Goal: Find specific page/section: Find specific page/section

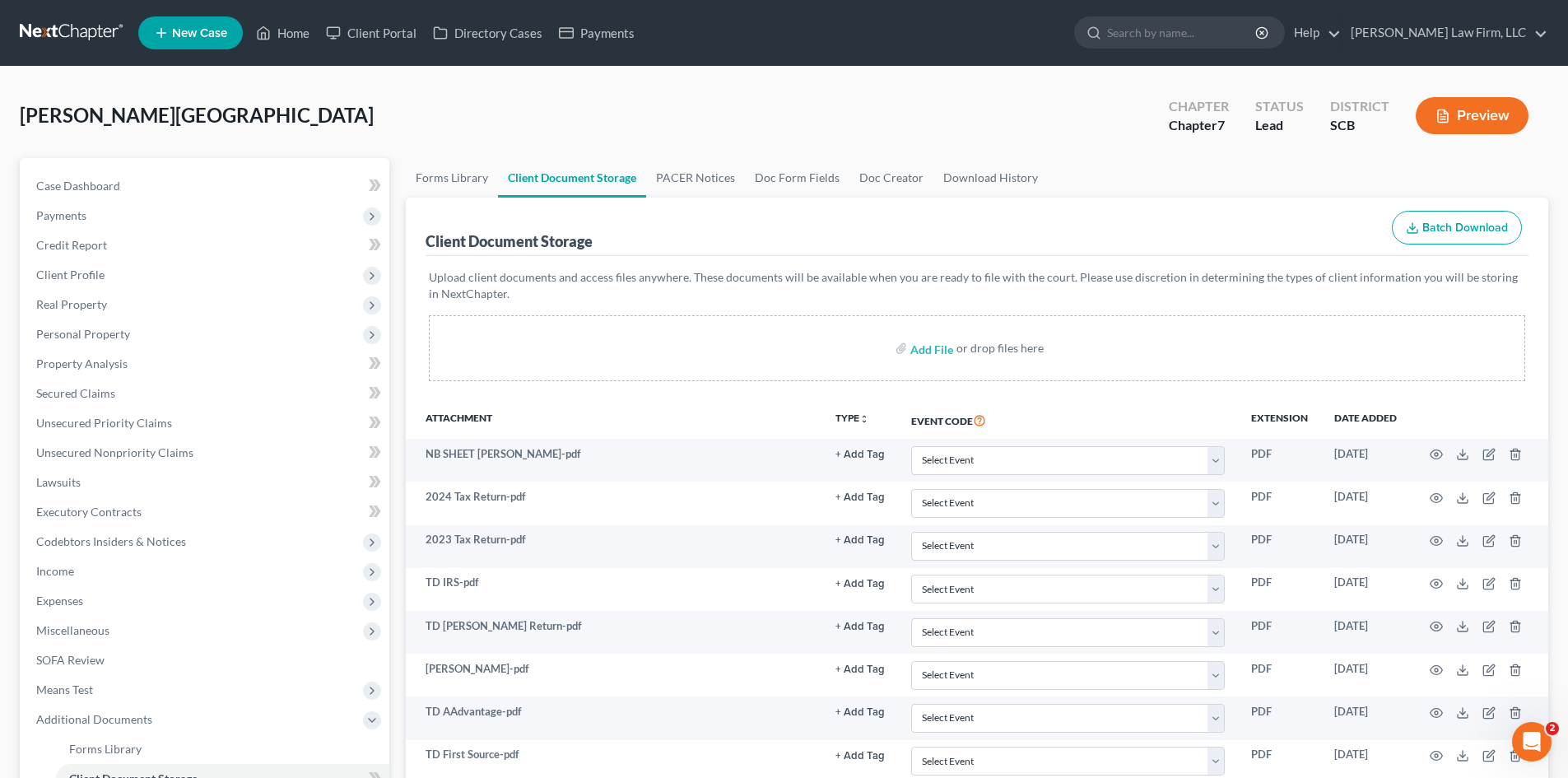
click at [70, 39] on link at bounding box center [72, 33] width 105 height 30
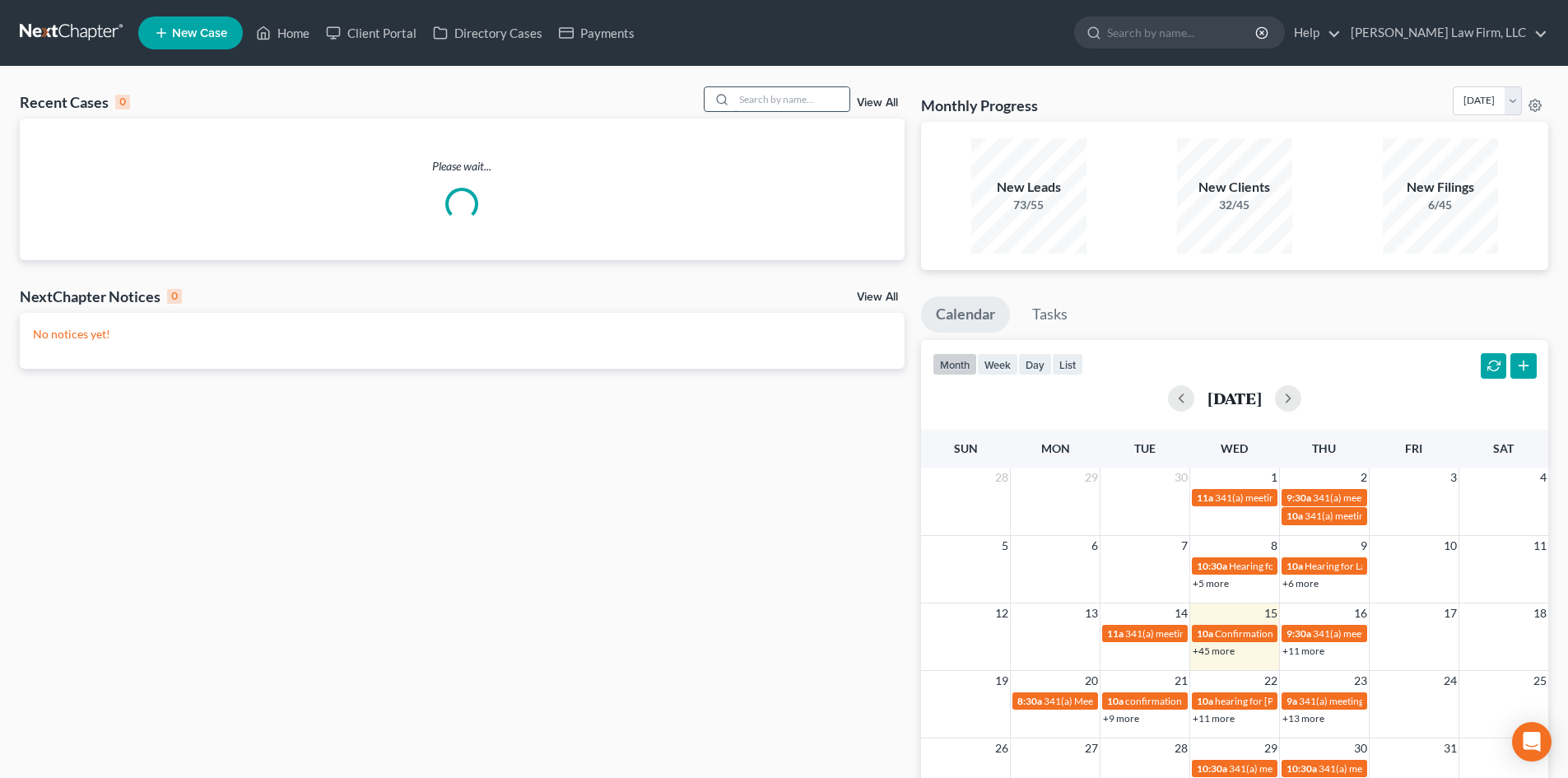
click at [801, 96] on input "search" at bounding box center [791, 99] width 115 height 24
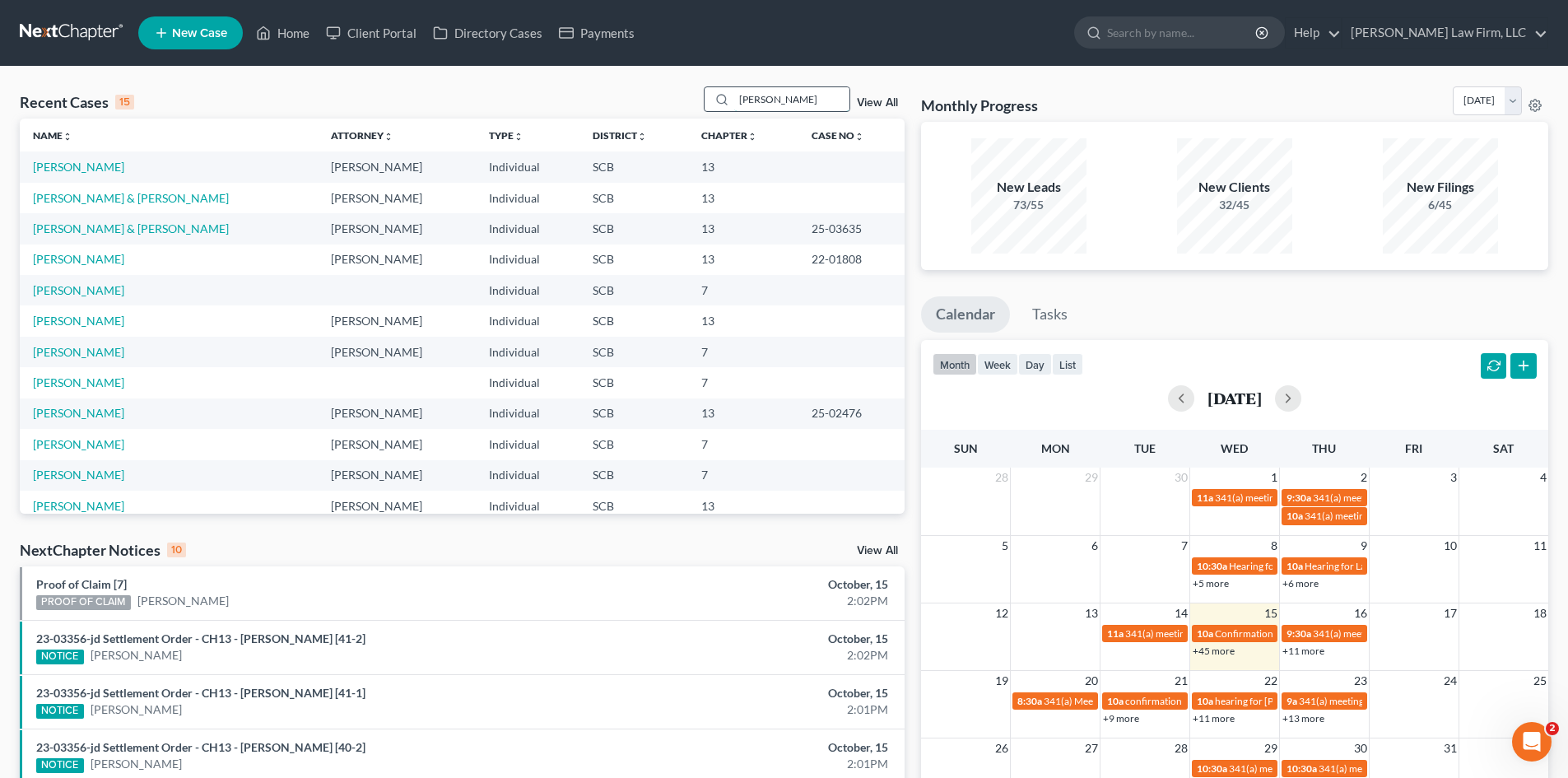
type input "[PERSON_NAME]"
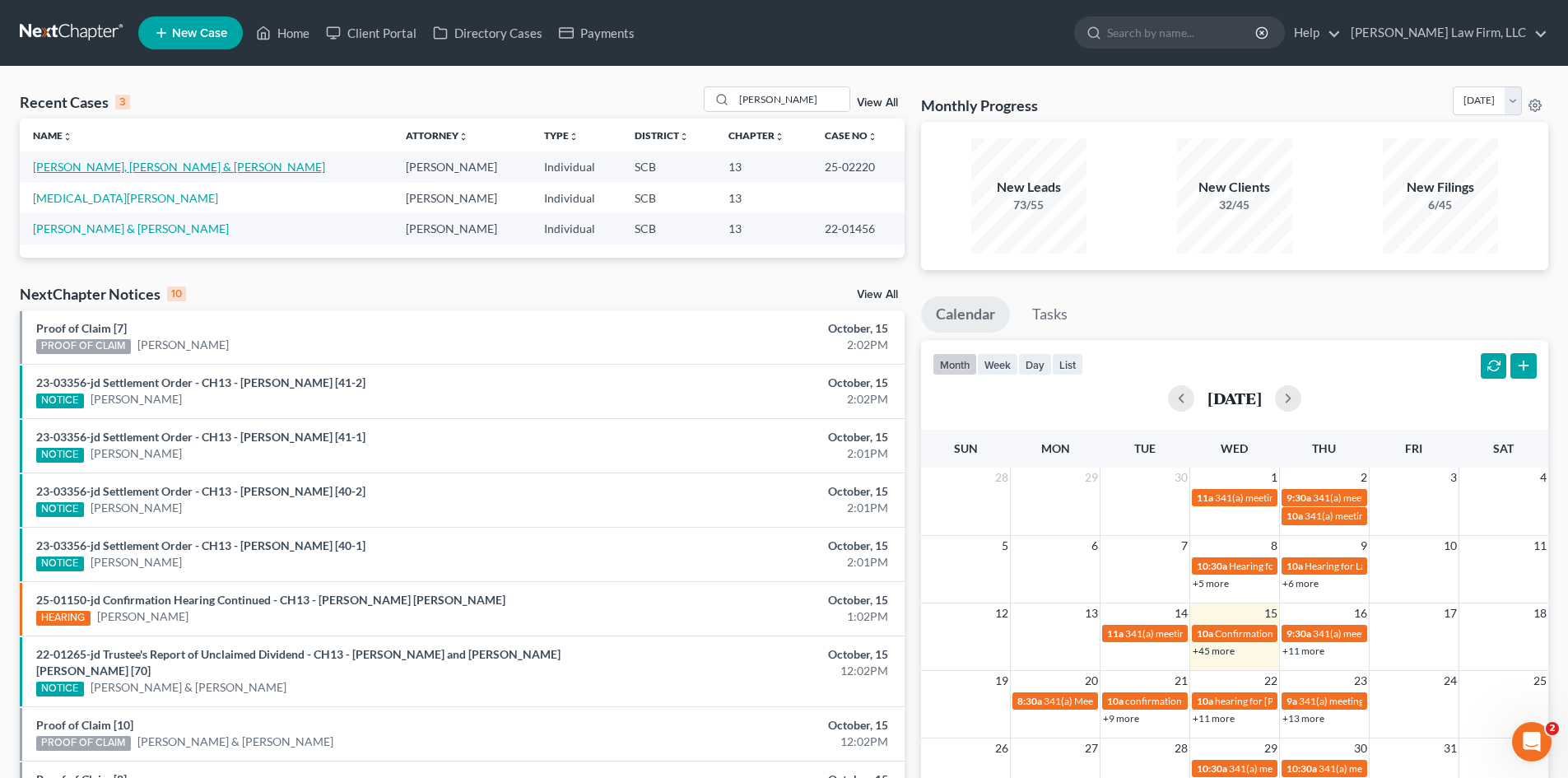
click at [201, 167] on link "[PERSON_NAME], [PERSON_NAME] & [PERSON_NAME]" at bounding box center [178, 166] width 292 height 14
select select "0"
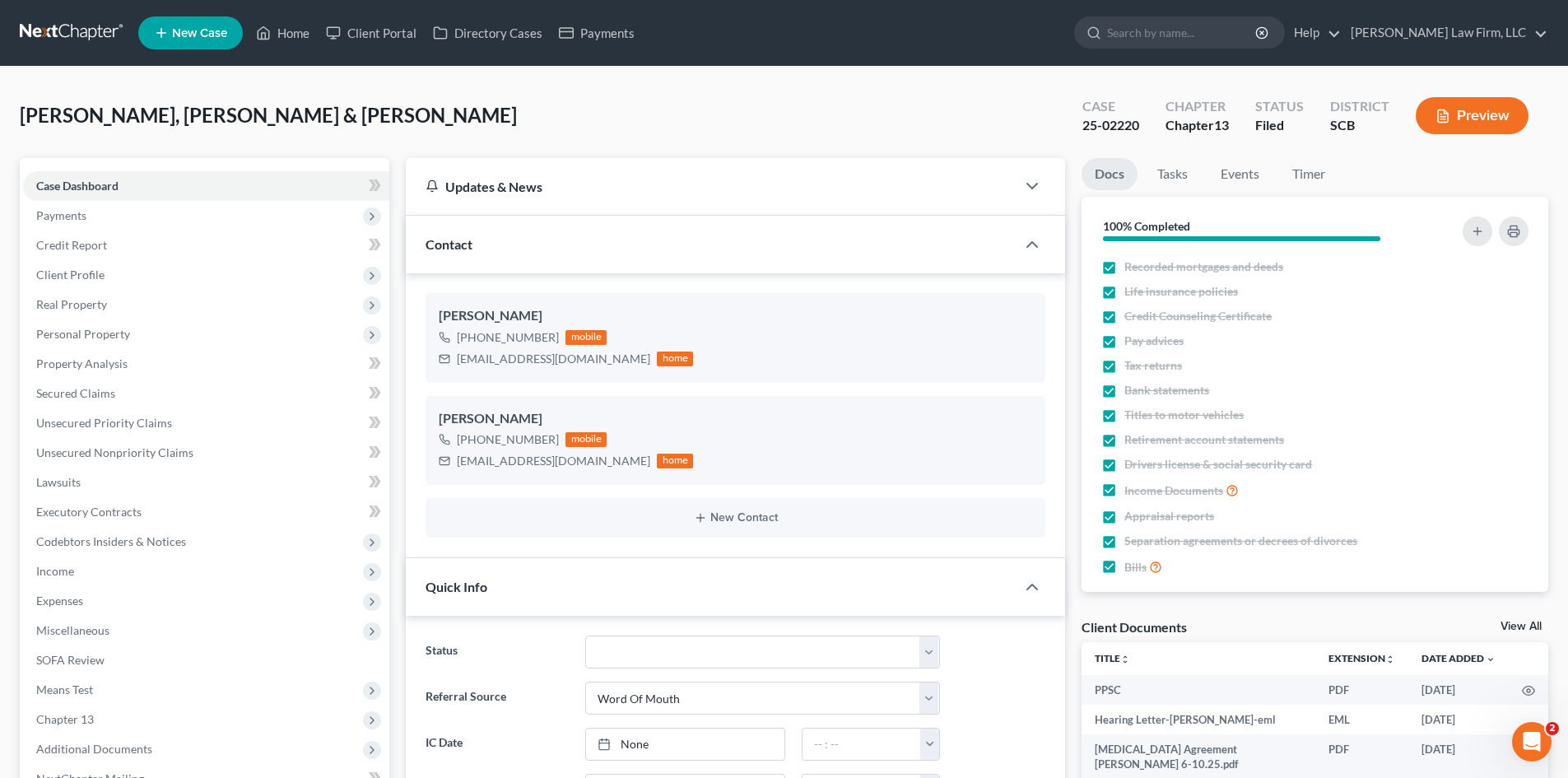
select select "3"
click at [285, 32] on link "Home" at bounding box center [282, 33] width 70 height 30
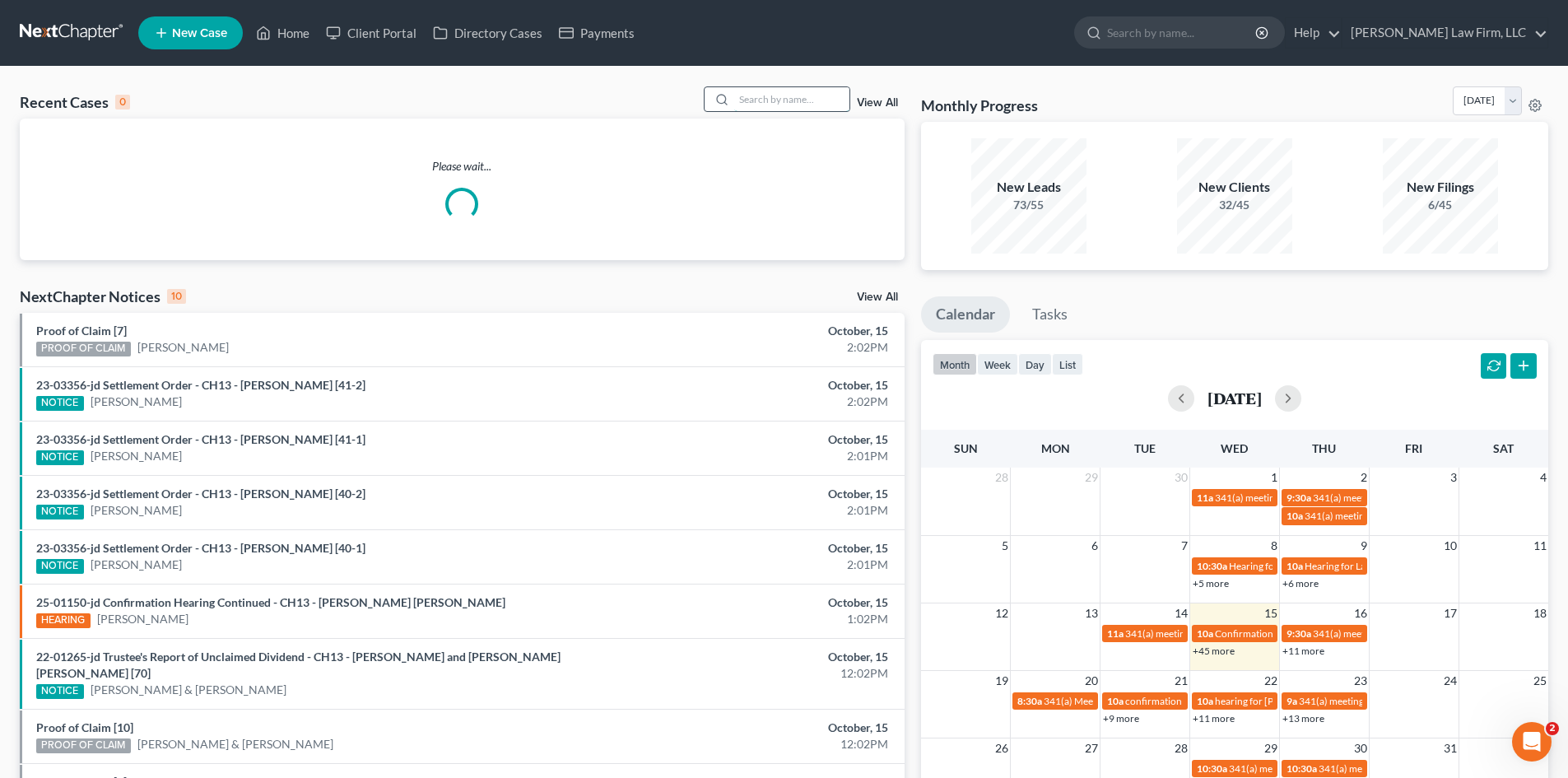
click at [761, 100] on input "search" at bounding box center [791, 99] width 115 height 24
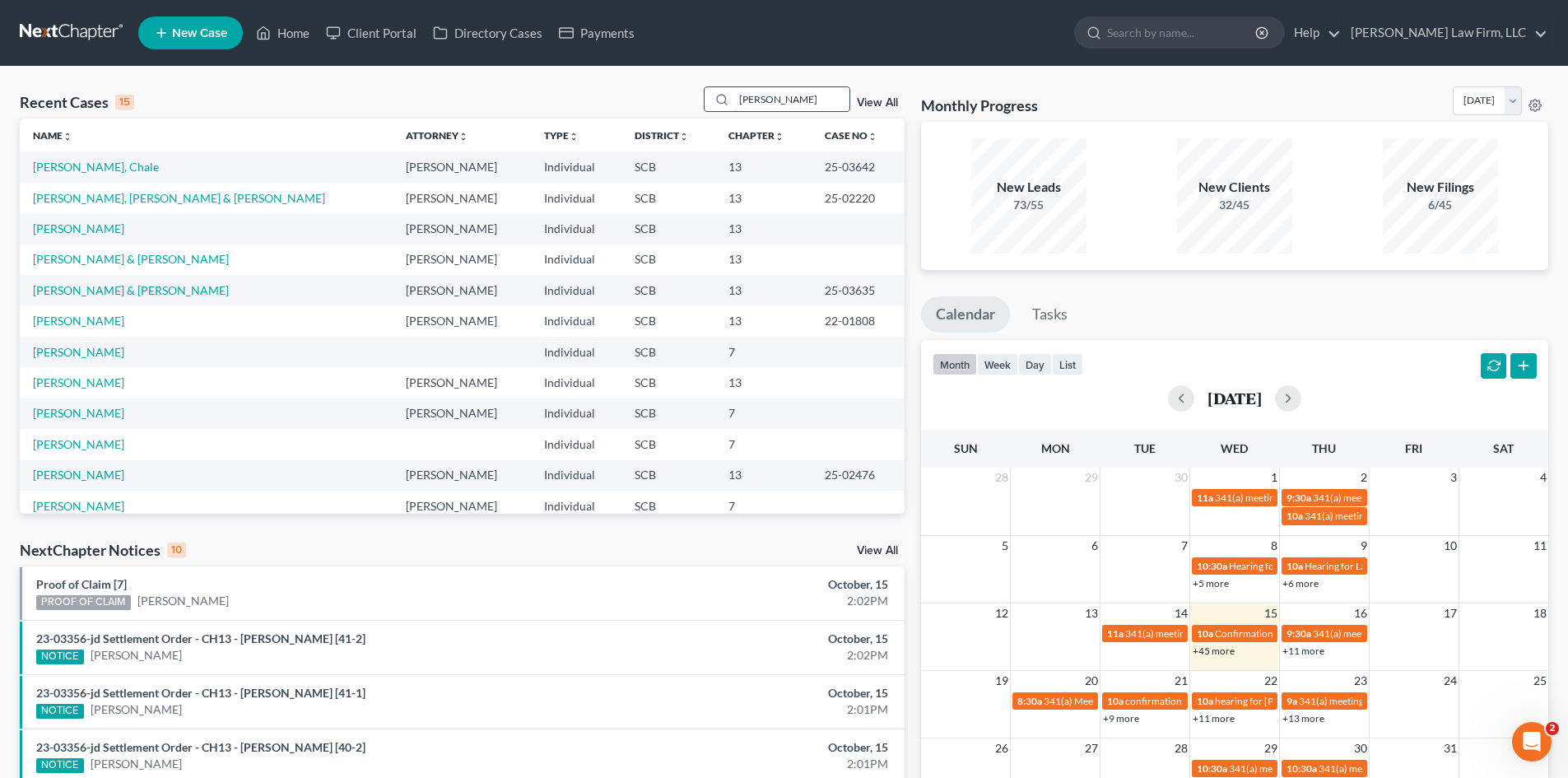
type input "[PERSON_NAME]"
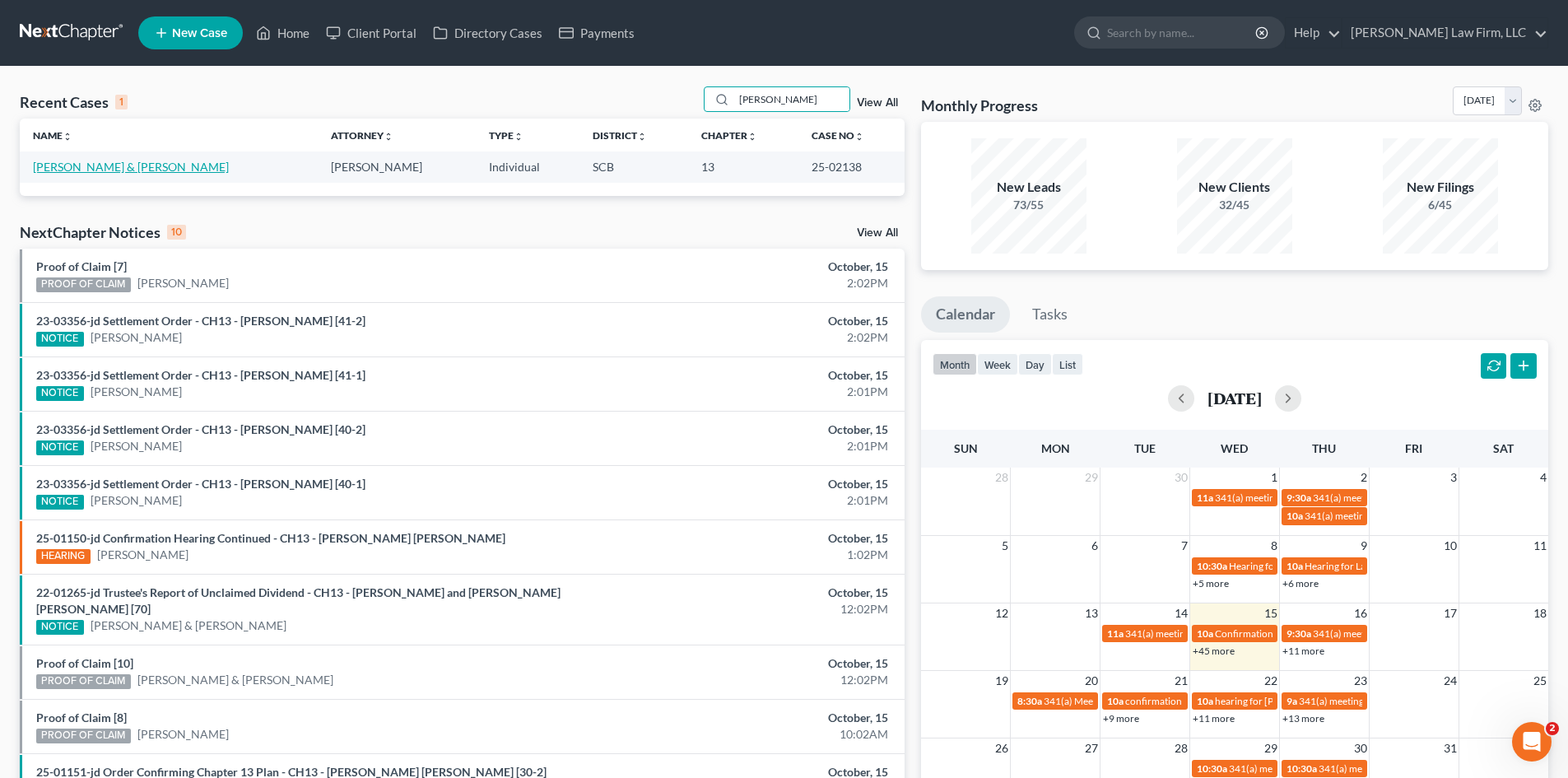
click at [160, 165] on link "[PERSON_NAME] & [PERSON_NAME]" at bounding box center [131, 166] width 196 height 14
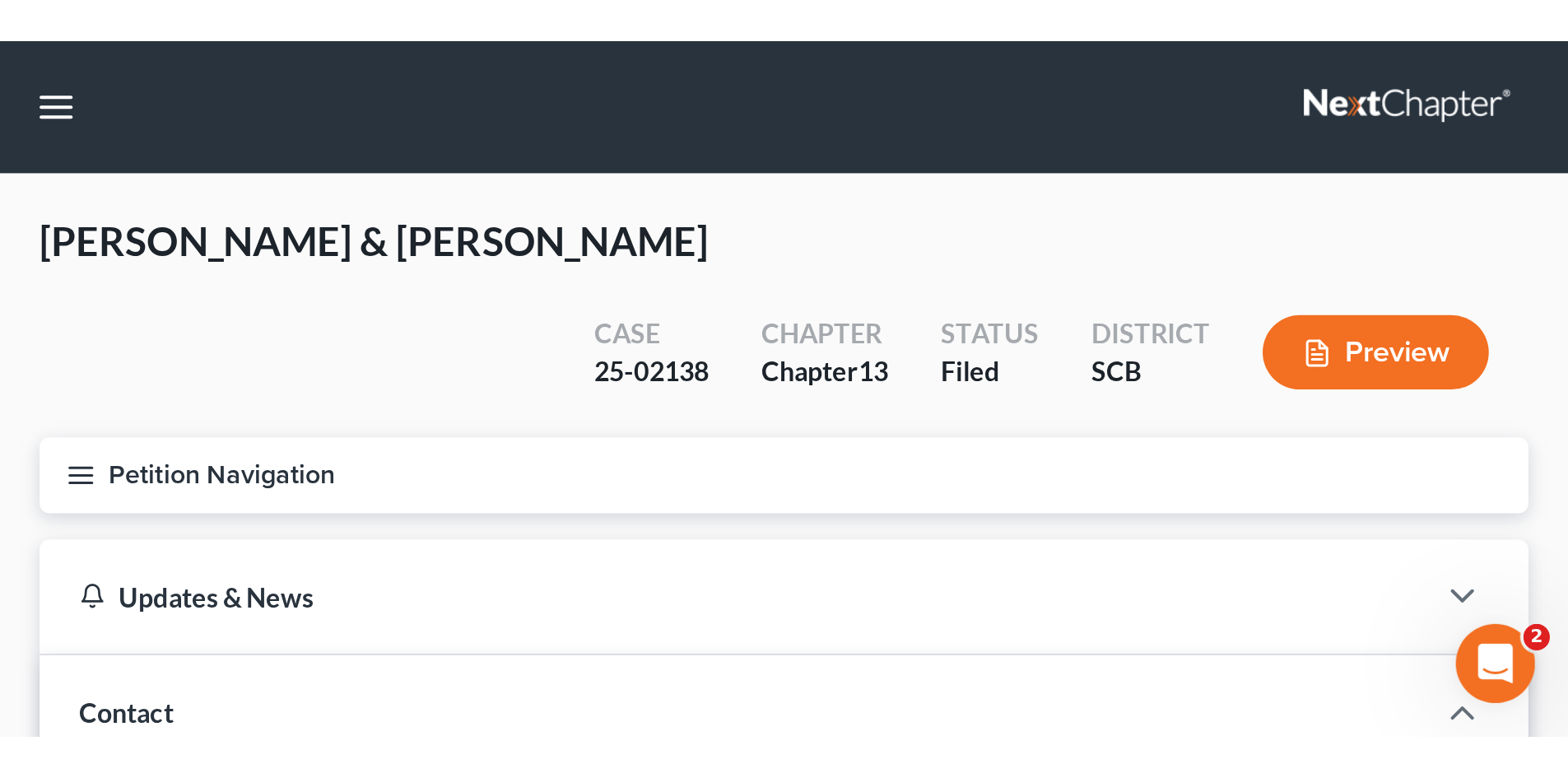
scroll to position [14, 0]
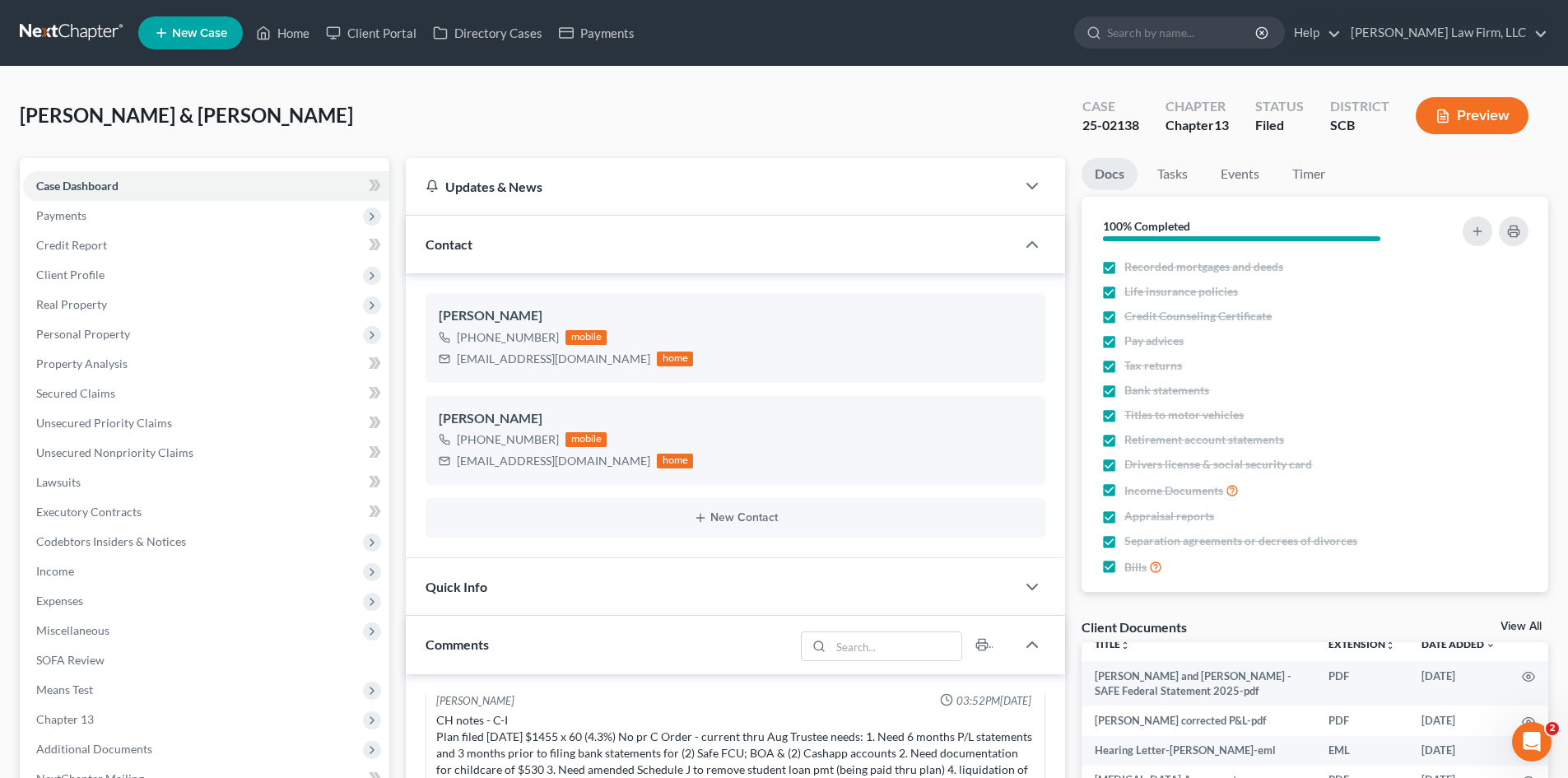
drag, startPoint x: 790, startPoint y: 373, endPoint x: 600, endPoint y: 817, distance: 482.9
click at [600, 777] on html "Home New Case Client Portal Directory Cases Payments [PERSON_NAME] Law Firm, LL…" at bounding box center [784, 667] width 1568 height 1335
click at [758, 158] on div "Updates & News" at bounding box center [710, 186] width 609 height 56
